Goal: Information Seeking & Learning: Understand process/instructions

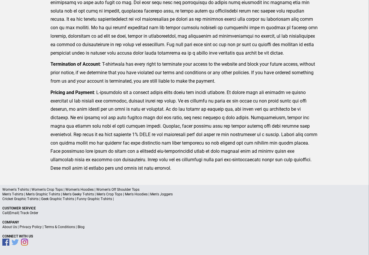
scroll to position [126, 0]
